Goal: Task Accomplishment & Management: Complete application form

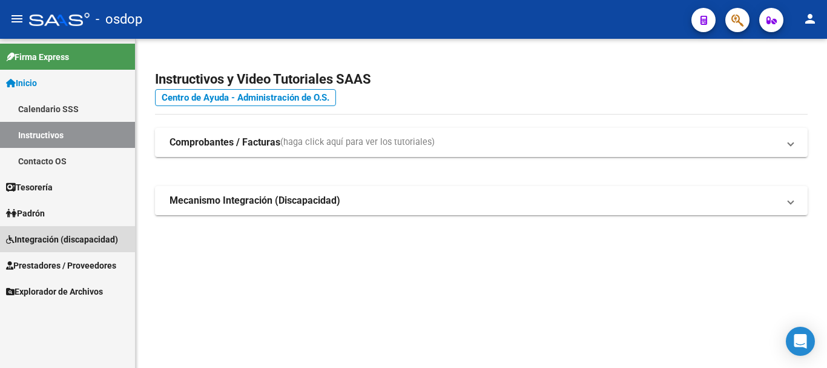
click at [57, 238] on span "Integración (discapacidad)" at bounding box center [62, 238] width 112 height 13
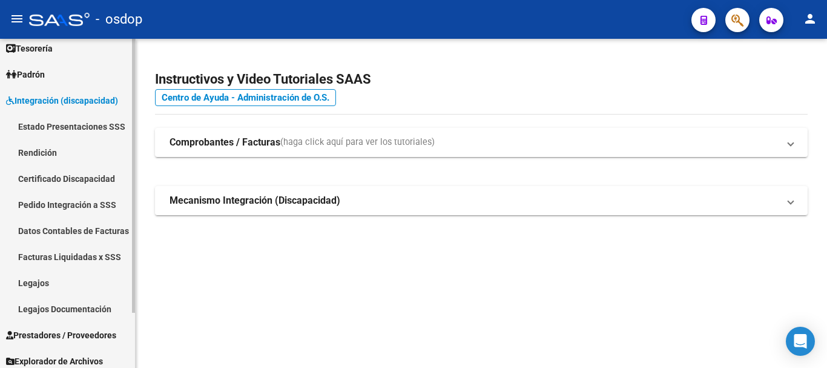
scroll to position [67, 0]
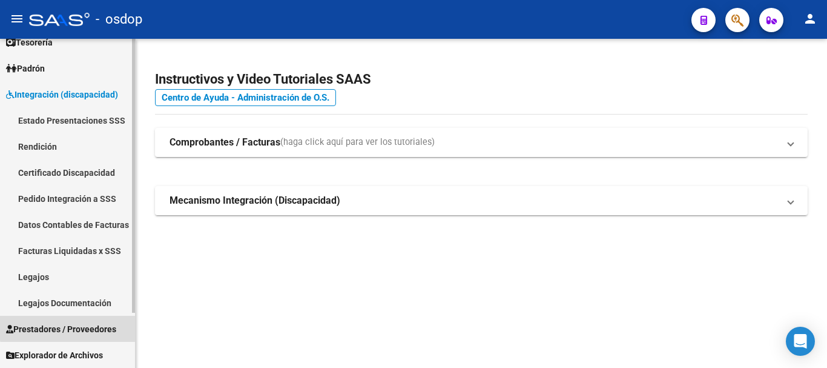
click at [74, 324] on span "Prestadores / Proveedores" at bounding box center [61, 328] width 110 height 13
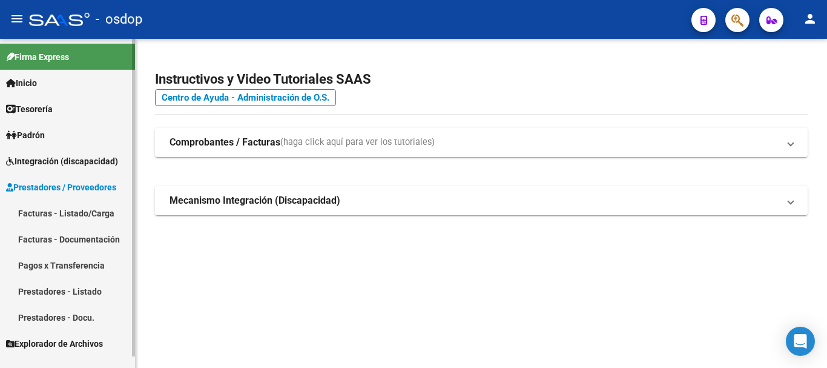
scroll to position [0, 0]
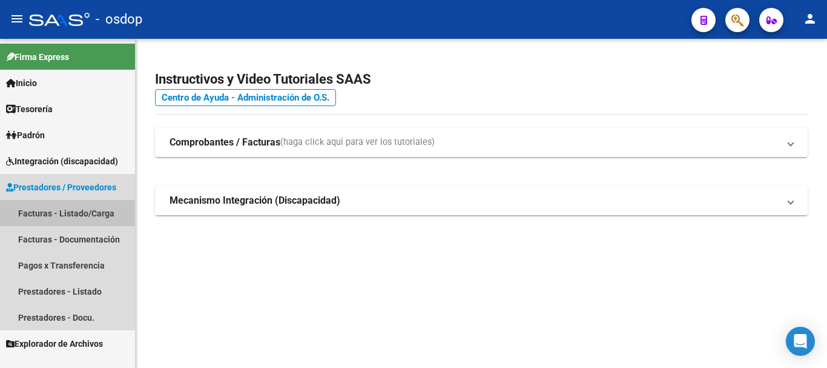
click at [69, 220] on link "Facturas - Listado/Carga" at bounding box center [67, 213] width 135 height 26
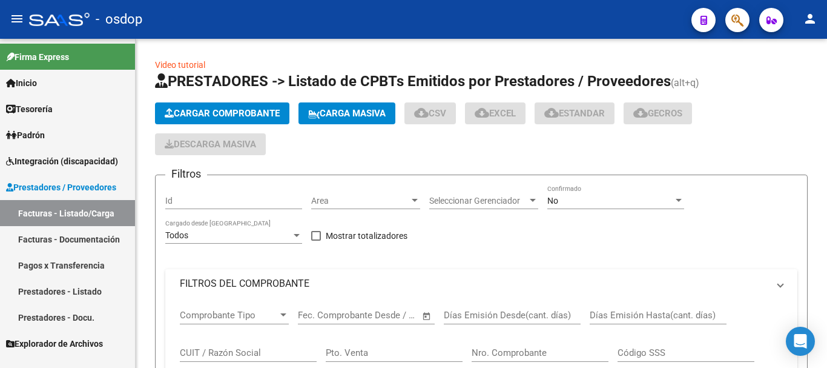
click at [180, 114] on span "Cargar Comprobante" at bounding box center [222, 113] width 115 height 11
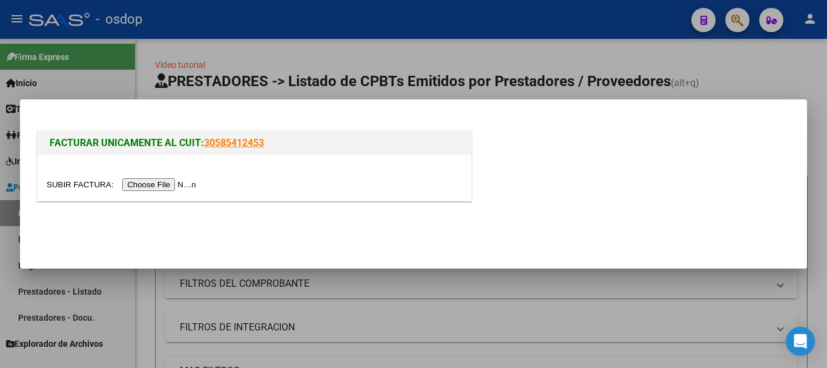
click at [173, 180] on input "file" at bounding box center [123, 184] width 153 height 13
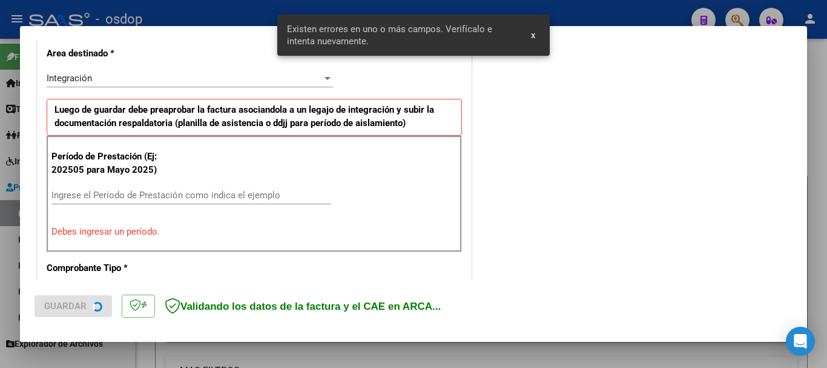
scroll to position [302, 0]
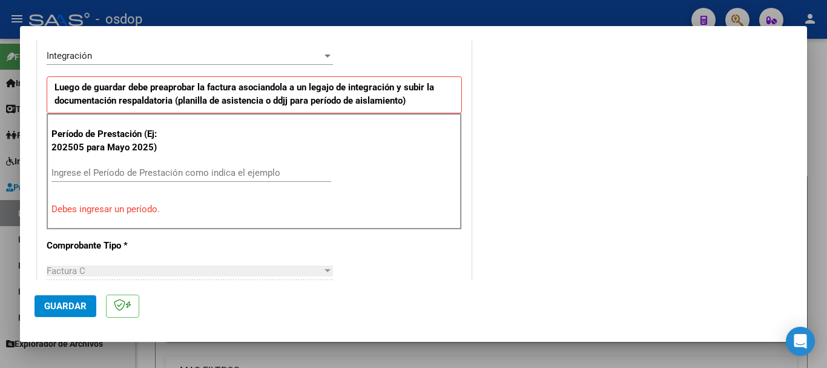
click at [176, 165] on div "Ingrese el Período de Prestación como indica el ejemplo" at bounding box center [191, 172] width 280 height 18
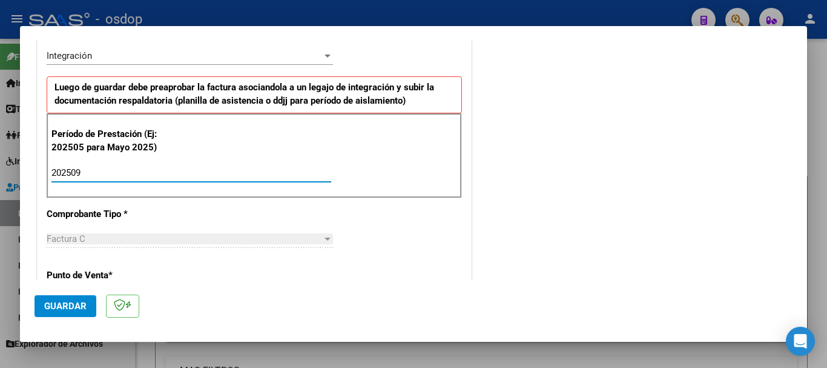
type input "202509"
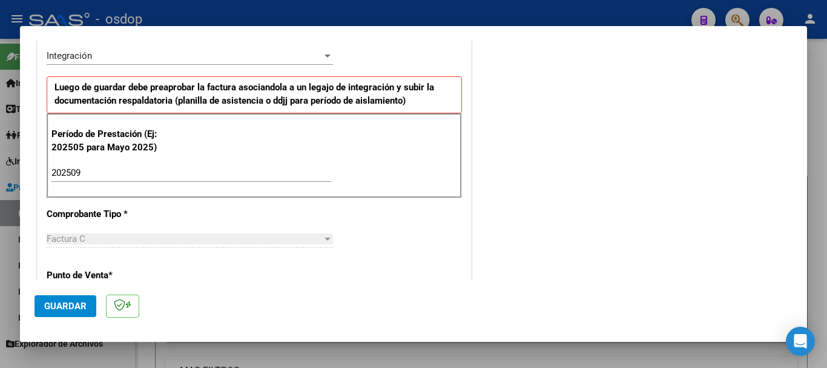
scroll to position [423, 0]
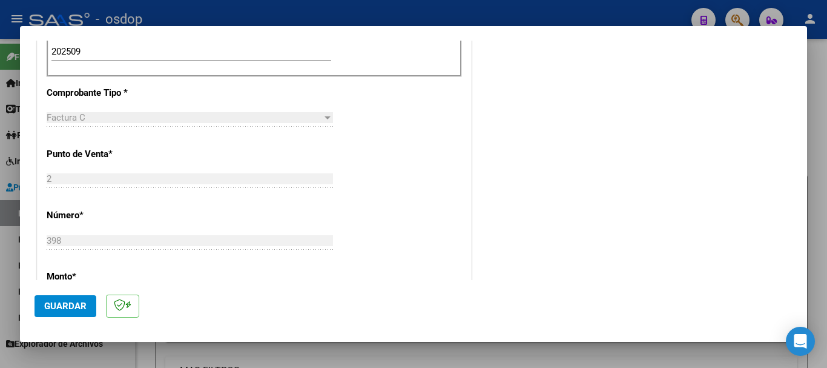
click at [68, 312] on button "Guardar" at bounding box center [66, 306] width 62 height 22
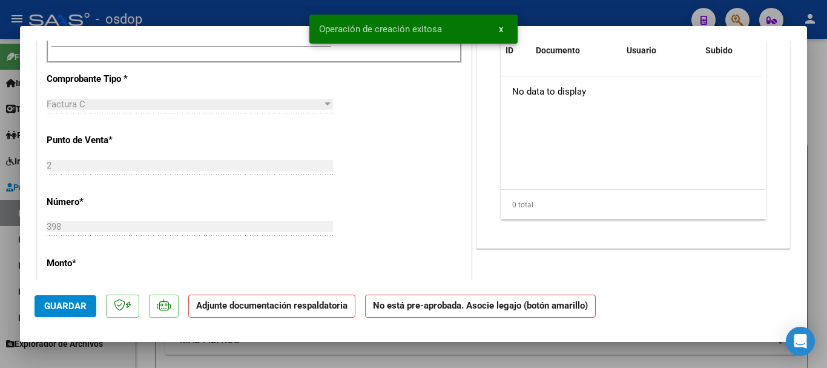
scroll to position [0, 0]
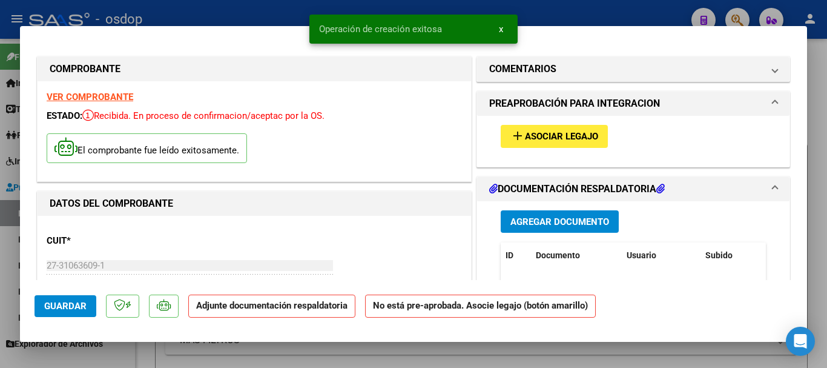
click at [520, 219] on span "Agregar Documento" at bounding box center [559, 221] width 99 height 11
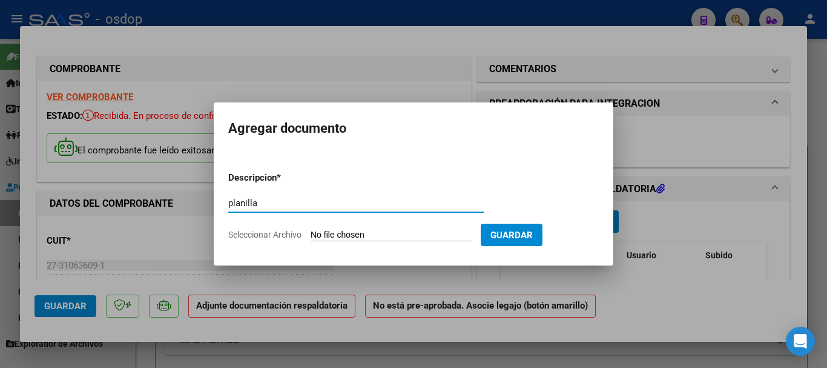
type input "planilla"
click at [283, 236] on span "Seleccionar Archivo" at bounding box center [264, 234] width 73 height 10
click at [311, 236] on input "Seleccionar Archivo" at bounding box center [391, 235] width 160 height 12
type input "C:\fakepath\ASISTENCIAS SEPTIEMBRE.pdf"
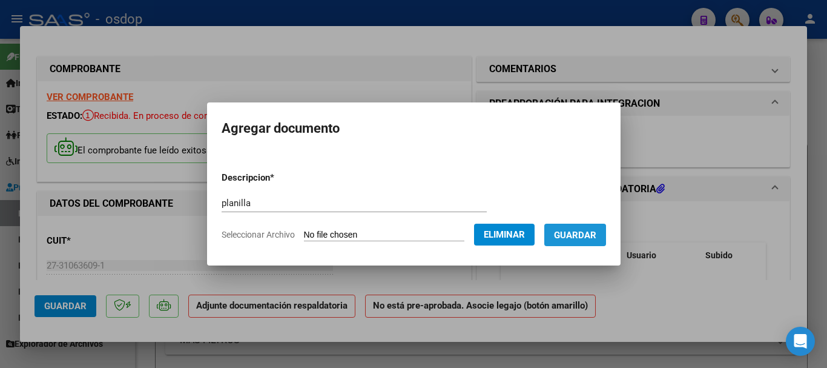
click at [575, 242] on button "Guardar" at bounding box center [575, 234] width 62 height 22
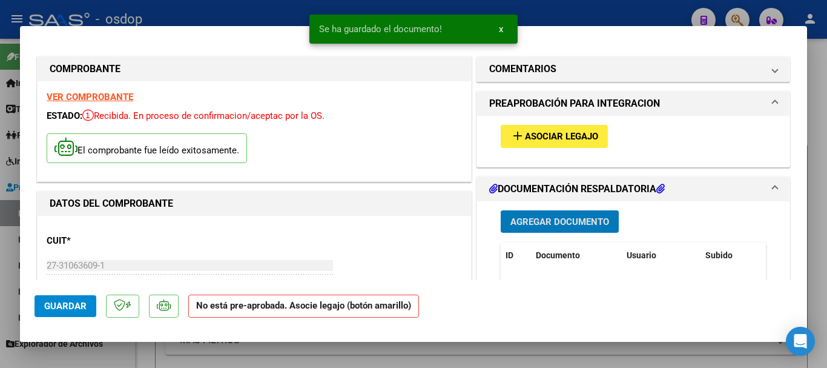
click at [87, 306] on button "Guardar" at bounding box center [66, 306] width 62 height 22
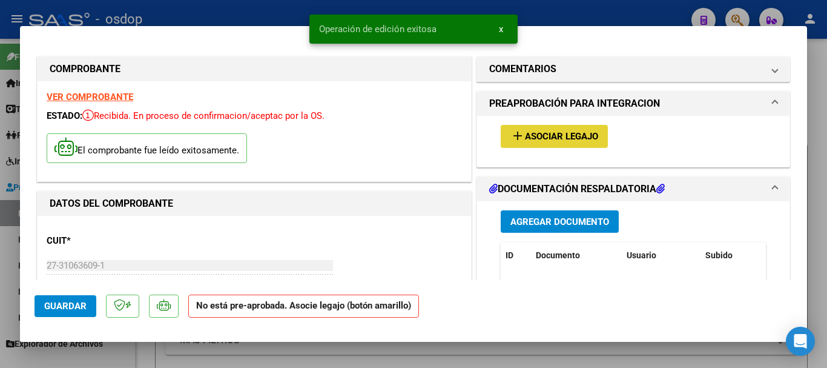
click at [561, 133] on span "Asociar Legajo" at bounding box center [561, 136] width 73 height 11
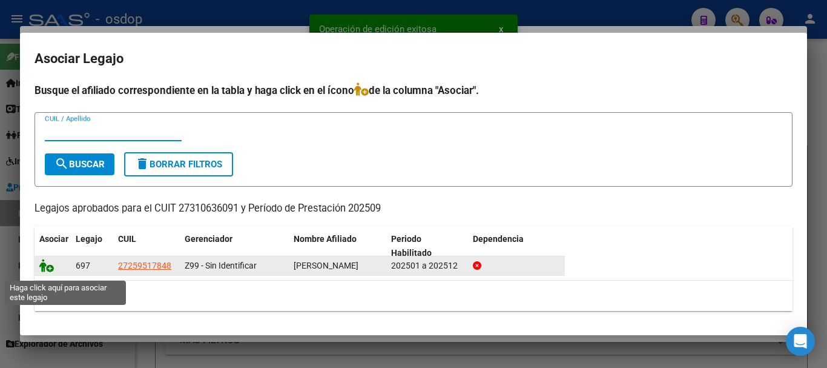
click at [41, 271] on icon at bounding box center [46, 265] width 15 height 13
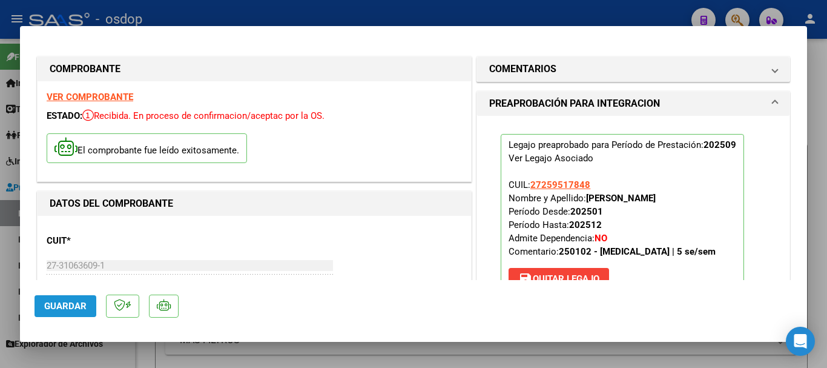
click at [64, 309] on span "Guardar" at bounding box center [65, 305] width 42 height 11
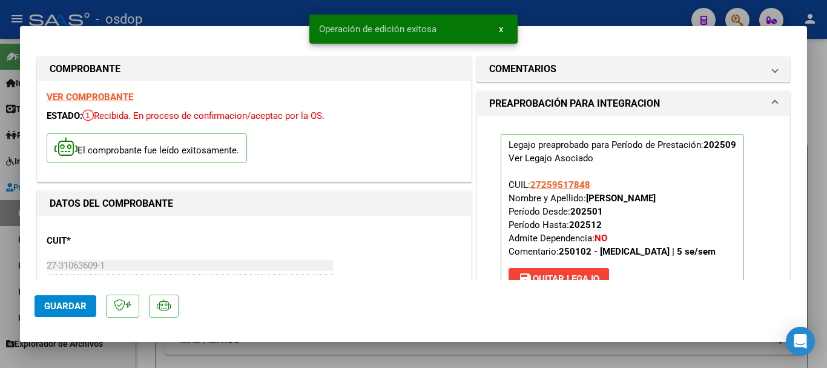
click at [236, 11] on div at bounding box center [413, 184] width 827 height 368
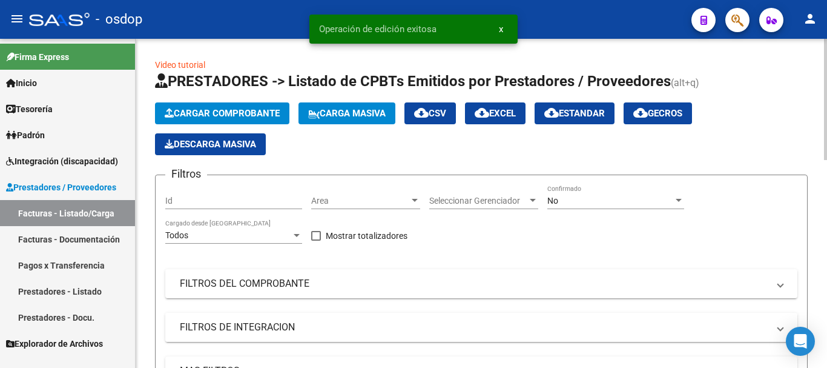
scroll to position [303, 0]
